Goal: Information Seeking & Learning: Learn about a topic

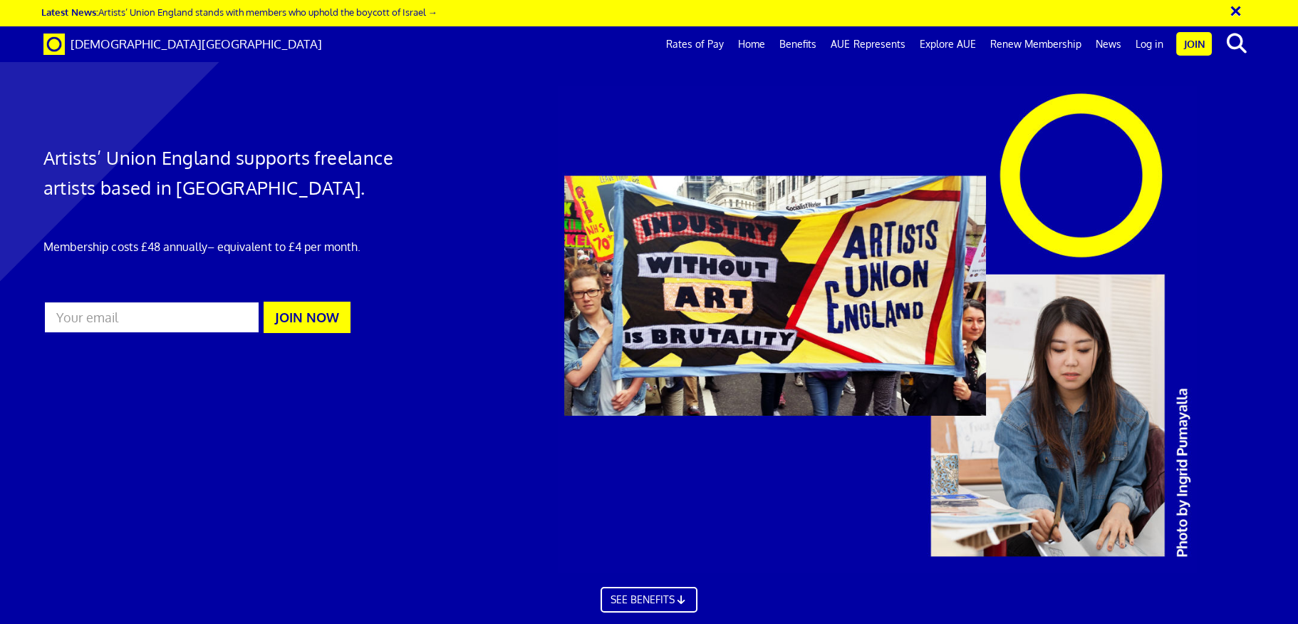
scroll to position [0, 19]
click at [810, 43] on link "Benefits" at bounding box center [797, 44] width 51 height 36
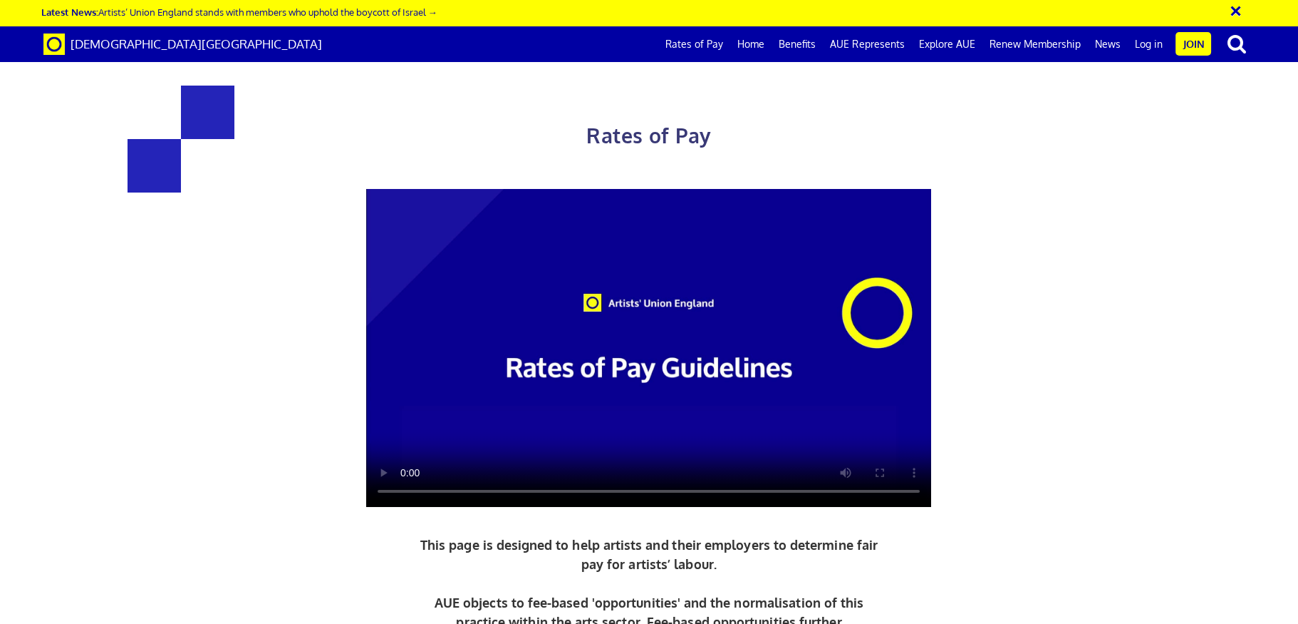
scroll to position [0, 19]
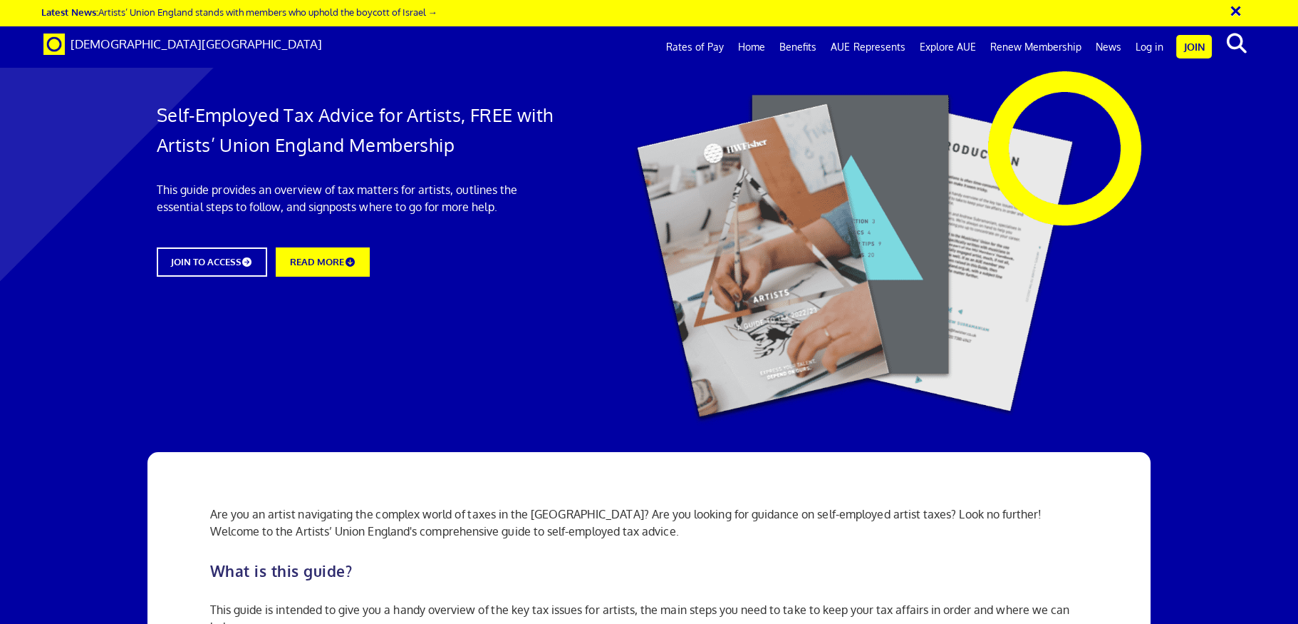
scroll to position [0, 19]
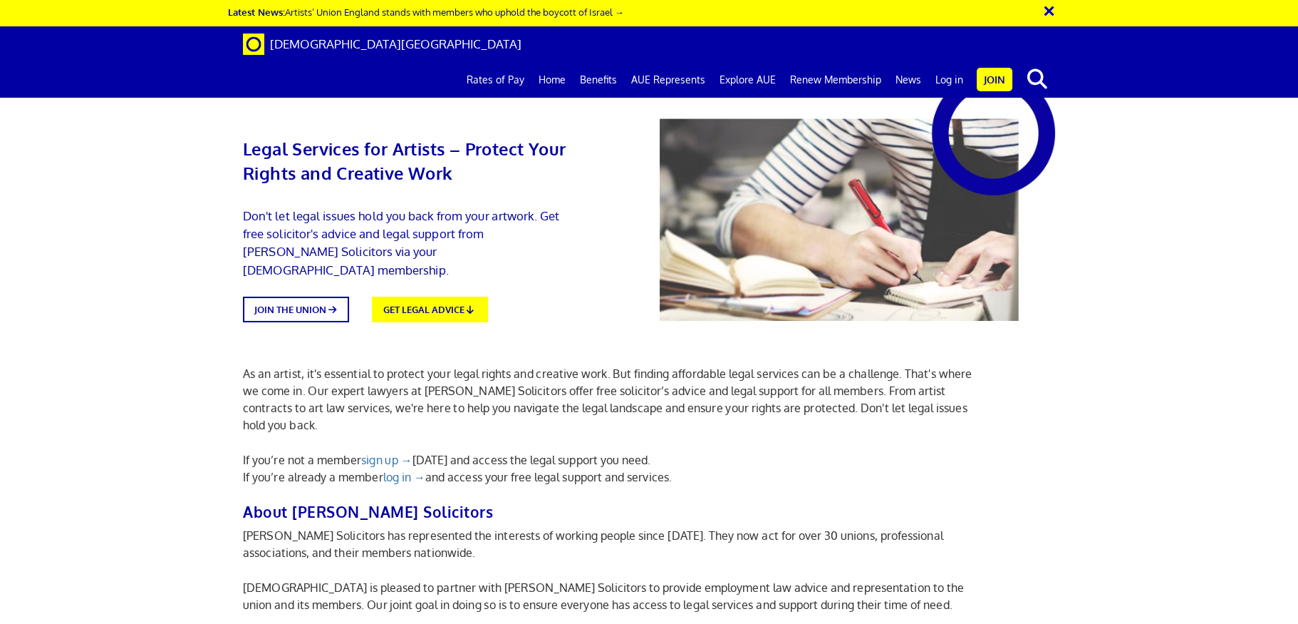
scroll to position [0, 19]
